Goal: Transaction & Acquisition: Purchase product/service

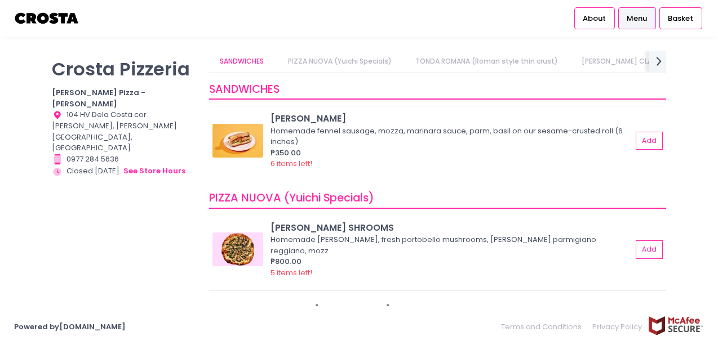
scroll to position [56, 0]
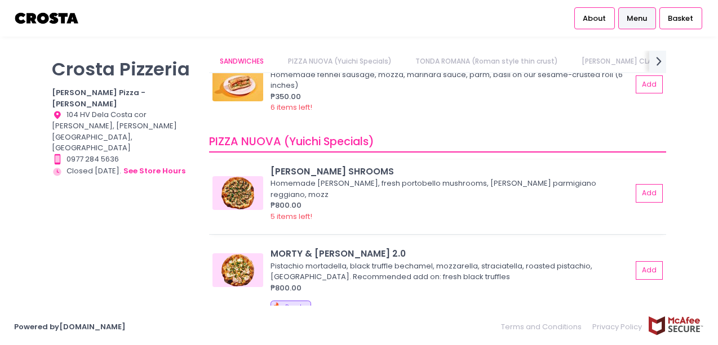
click at [236, 178] on img at bounding box center [237, 193] width 51 height 34
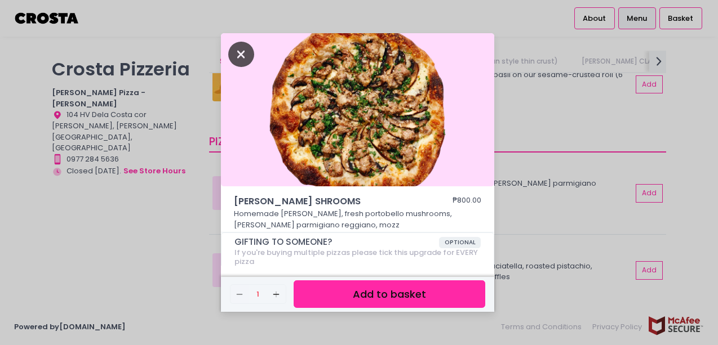
click at [242, 54] on icon "Close" at bounding box center [241, 54] width 26 height 25
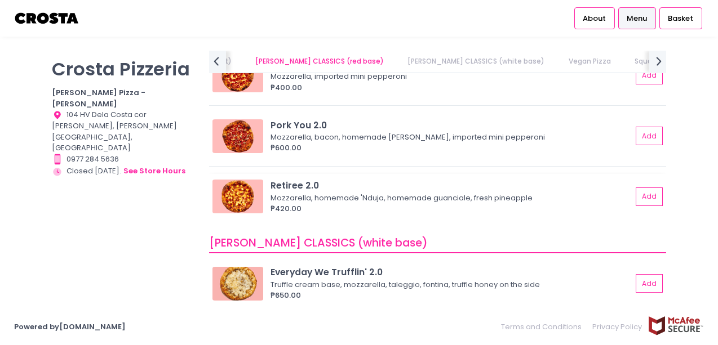
scroll to position [451, 0]
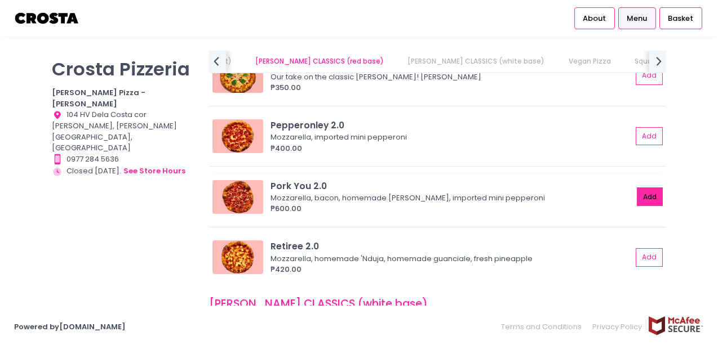
click at [638, 205] on button "Add" at bounding box center [650, 197] width 26 height 19
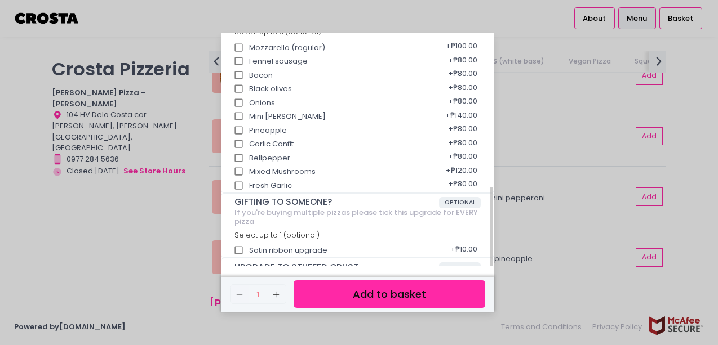
scroll to position [257, 0]
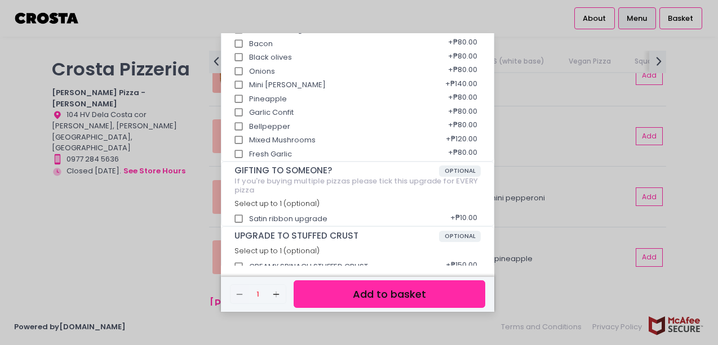
click at [107, 206] on div "Pork You 2.0 ₱600.00 Mozzarella, bacon, homemade [PERSON_NAME], imported mini p…" at bounding box center [359, 172] width 718 height 345
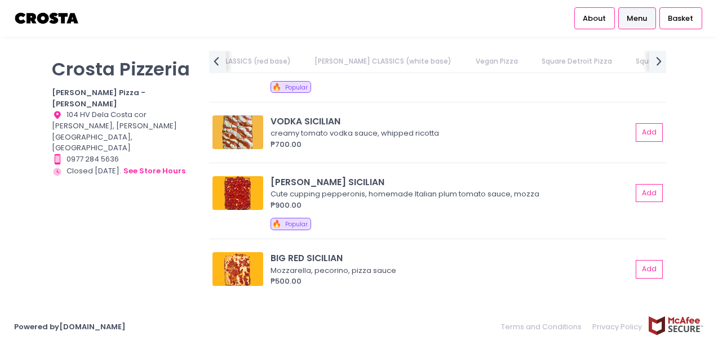
scroll to position [0, 517]
click at [238, 134] on img at bounding box center [237, 133] width 51 height 34
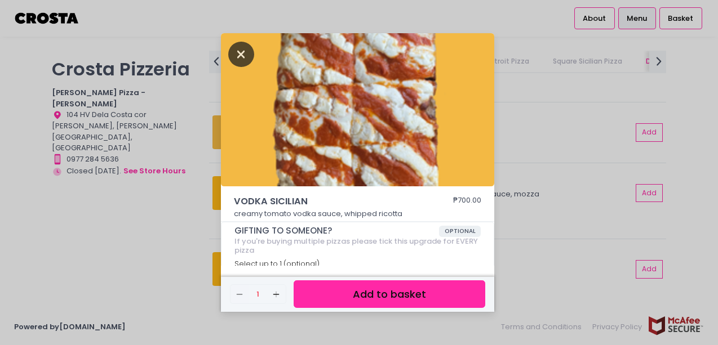
click at [234, 50] on icon "Close" at bounding box center [241, 54] width 26 height 25
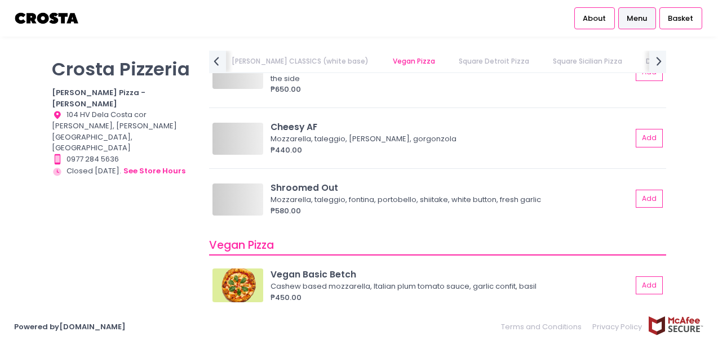
scroll to position [0, 185]
